Goal: Check status: Check status

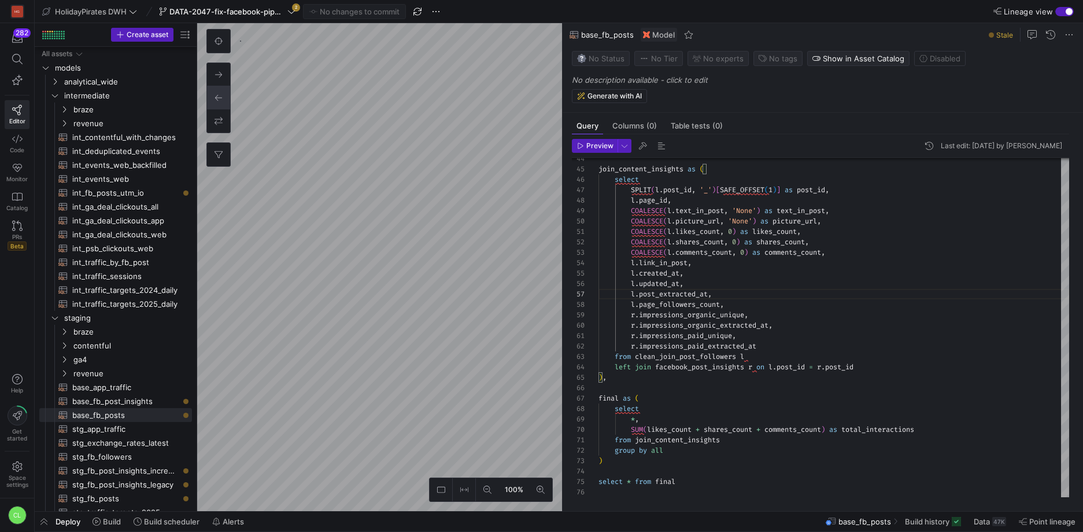
scroll to position [62, 117]
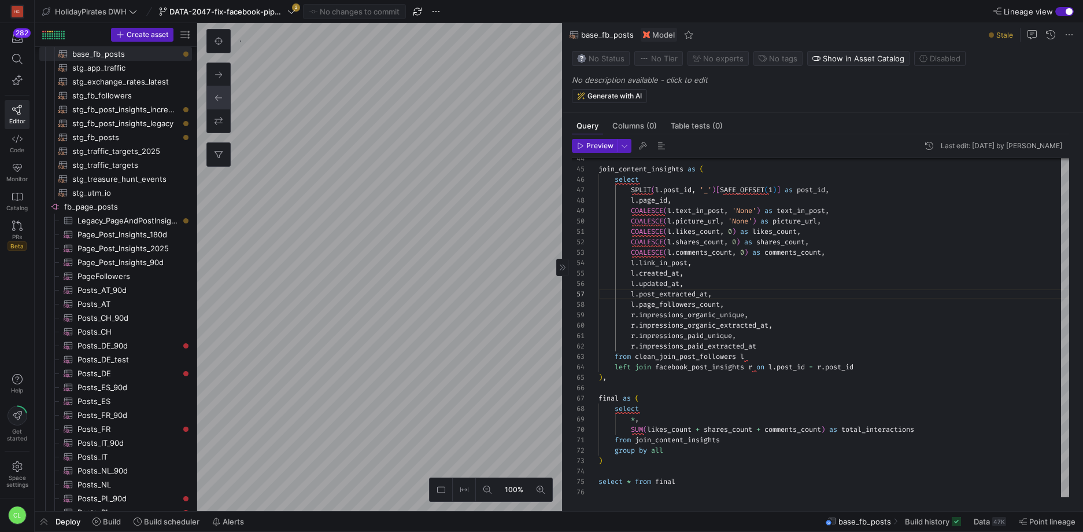
click at [563, 253] on as-split "100% 0 Query Columns (0) Table tests (0) Preview Last edit: [DATE] by [PERSON_N…" at bounding box center [640, 267] width 886 height 488
click at [623, 379] on as-split "100% 0 Query Columns (0) Table tests (0) Preview Last edit: [DATE] by [PERSON_N…" at bounding box center [640, 267] width 886 height 488
click at [601, 418] on as-split "100% 0 Query Columns (0) Table tests (0) Preview Last edit: [DATE] by [PERSON_N…" at bounding box center [640, 267] width 886 height 488
click at [110, 527] on span at bounding box center [107, 521] width 38 height 19
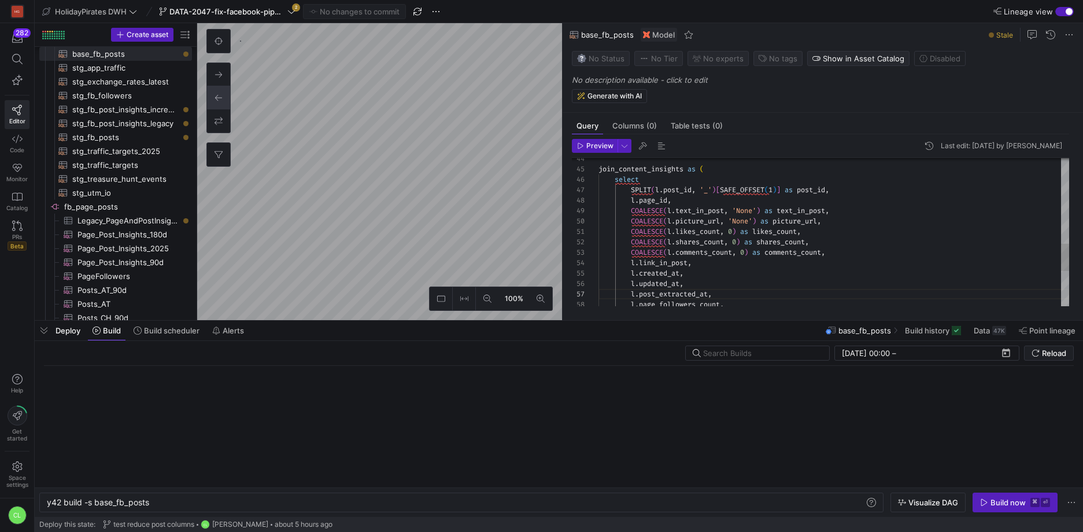
scroll to position [0, 103]
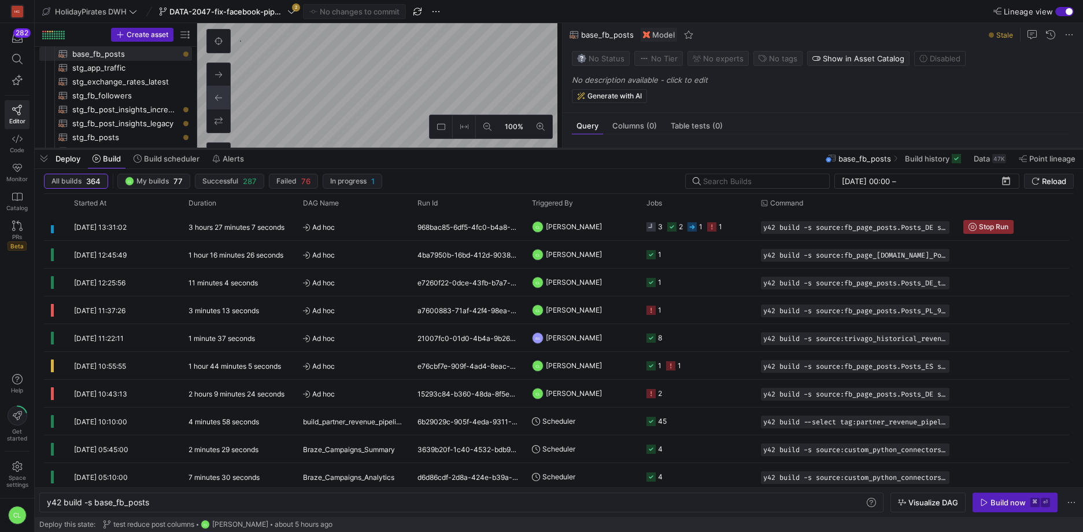
drag, startPoint x: 403, startPoint y: 321, endPoint x: 465, endPoint y: 146, distance: 185.9
click at [465, 146] on div at bounding box center [559, 148] width 1049 height 5
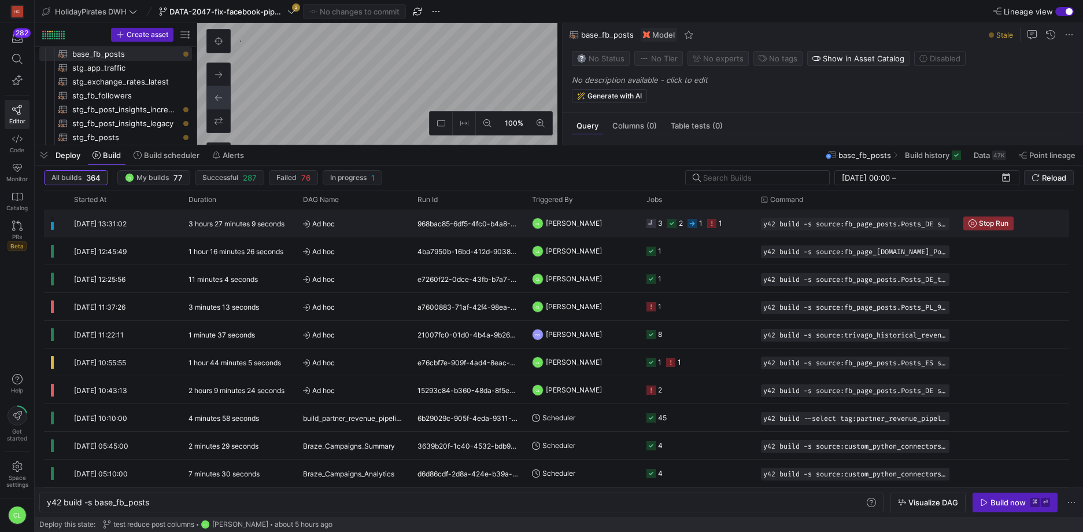
click at [736, 223] on y42-job-status-cell-renderer "3 2 1 1" at bounding box center [697, 223] width 101 height 26
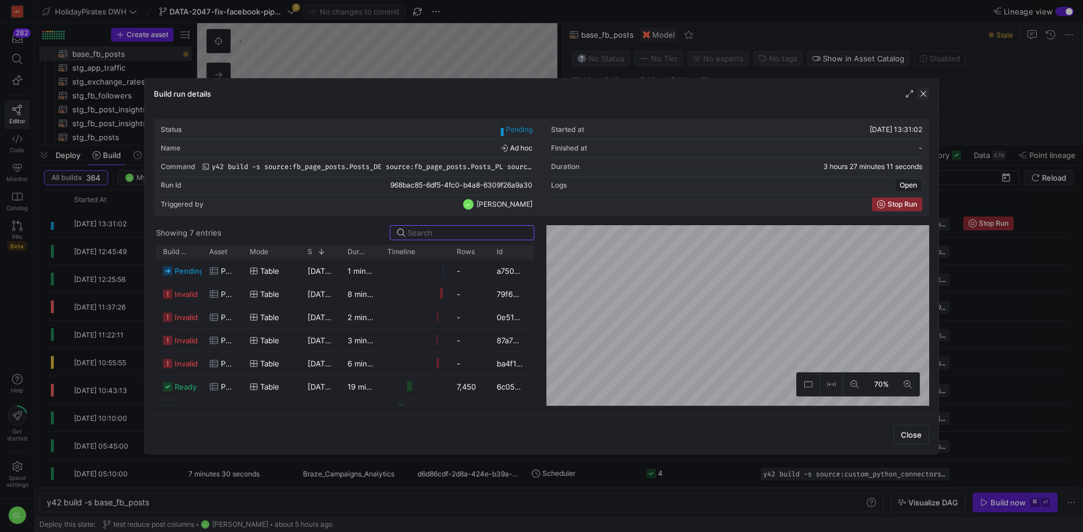
click at [921, 92] on span "button" at bounding box center [924, 94] width 12 height 12
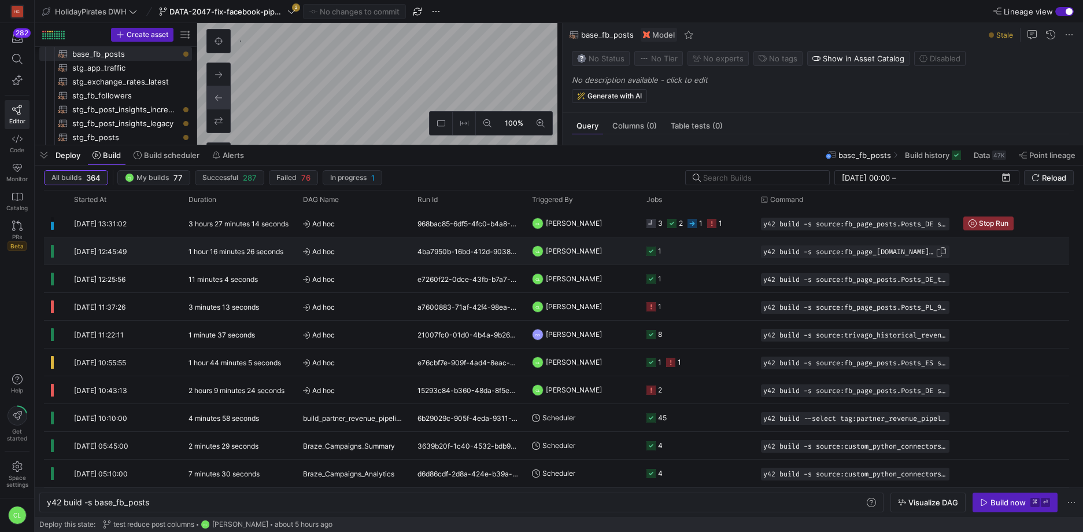
click at [786, 255] on span "y42 build -s source:fb_page_[DOMAIN_NAME]_Post_Insights_2025" at bounding box center [850, 252] width 172 height 8
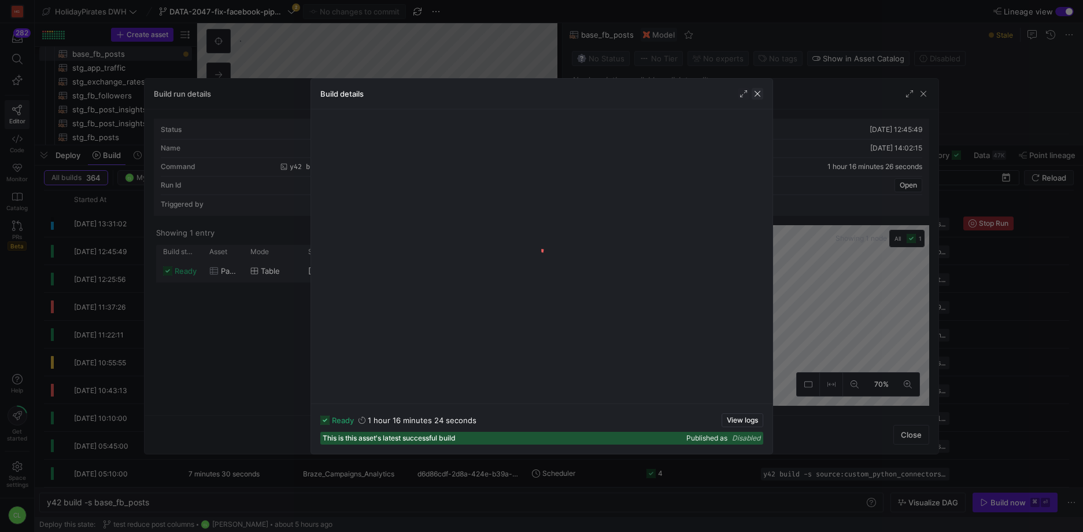
click at [756, 95] on span "button" at bounding box center [758, 94] width 12 height 12
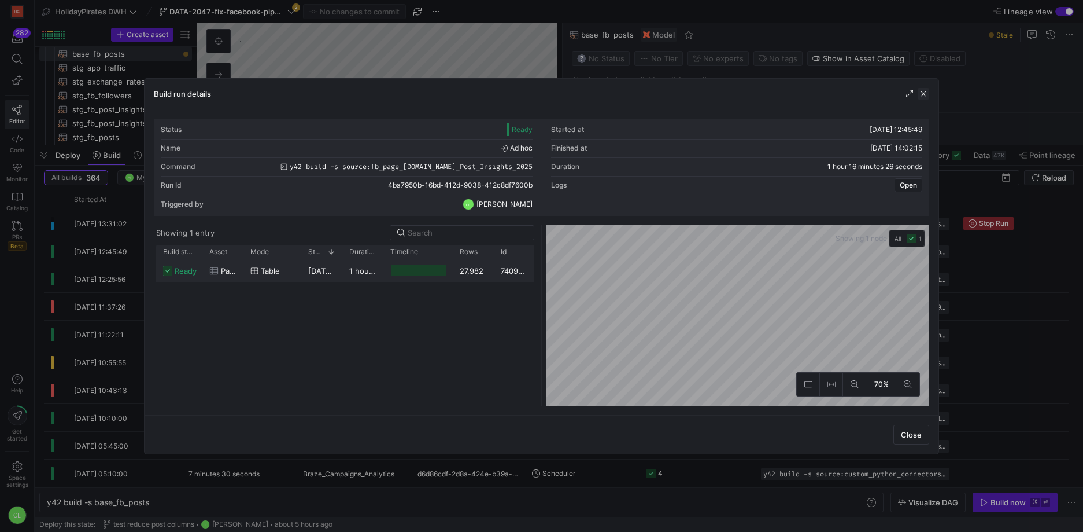
click at [920, 93] on span "button" at bounding box center [924, 94] width 12 height 12
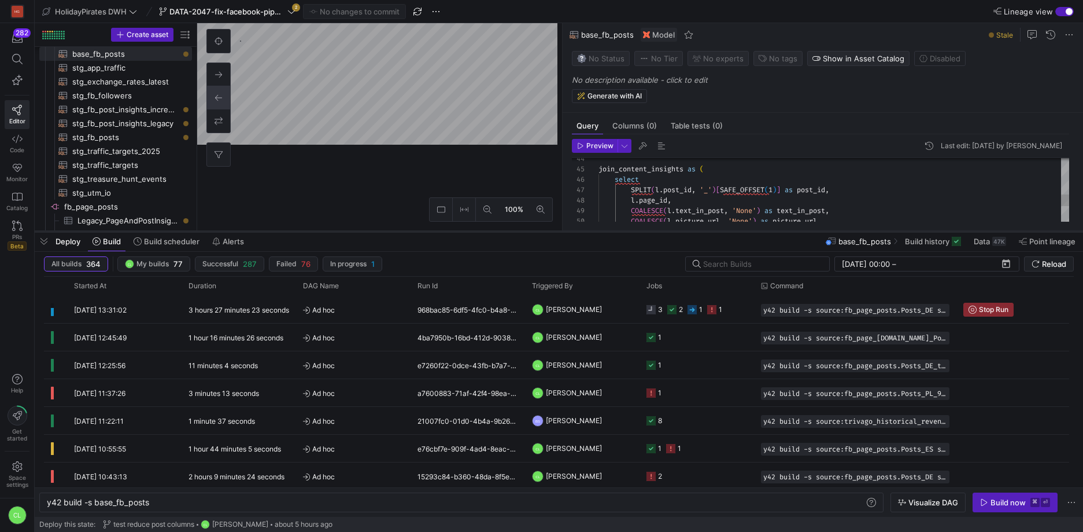
drag, startPoint x: 375, startPoint y: 142, endPoint x: 379, endPoint y: 228, distance: 86.3
click at [379, 229] on div at bounding box center [559, 231] width 1049 height 5
